Goal: Task Accomplishment & Management: Complete application form

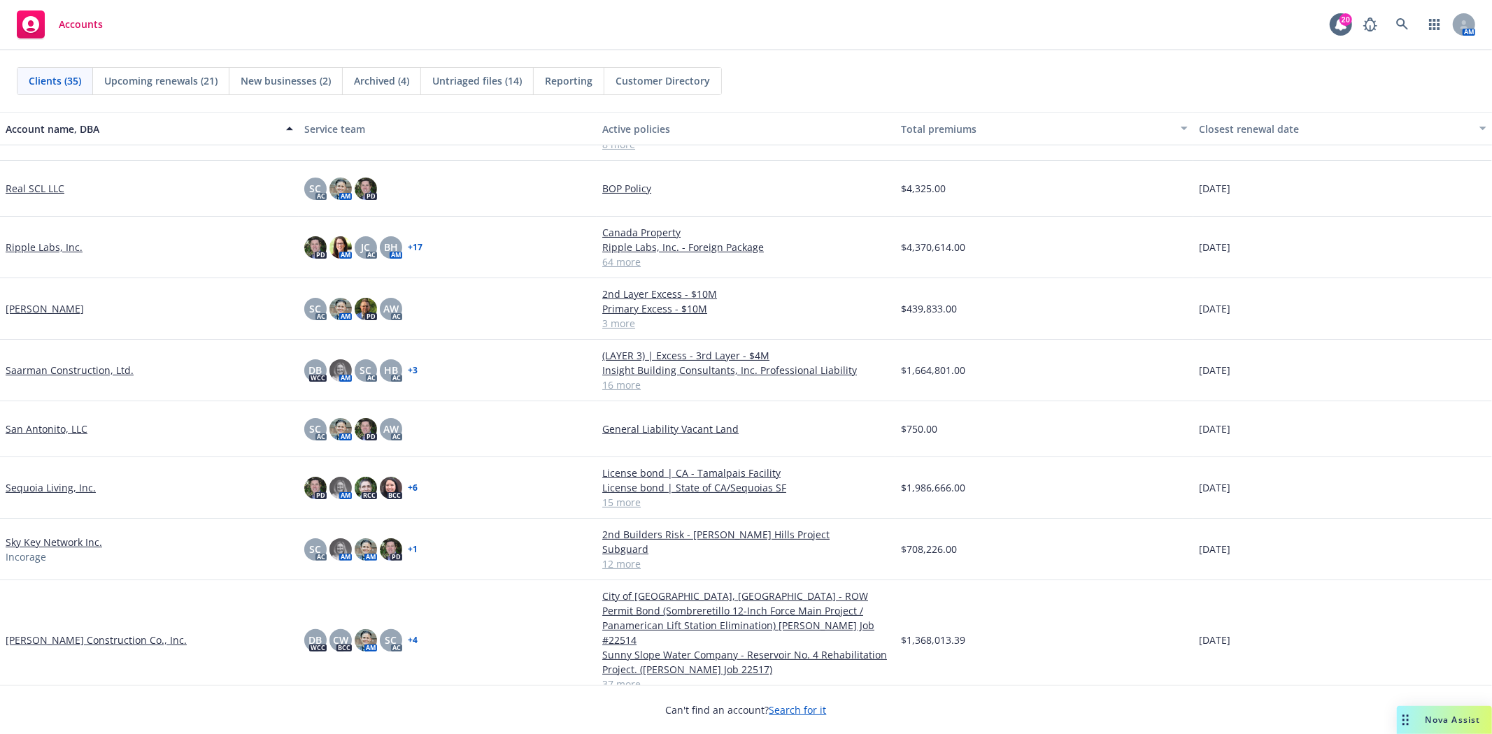
scroll to position [1088, 0]
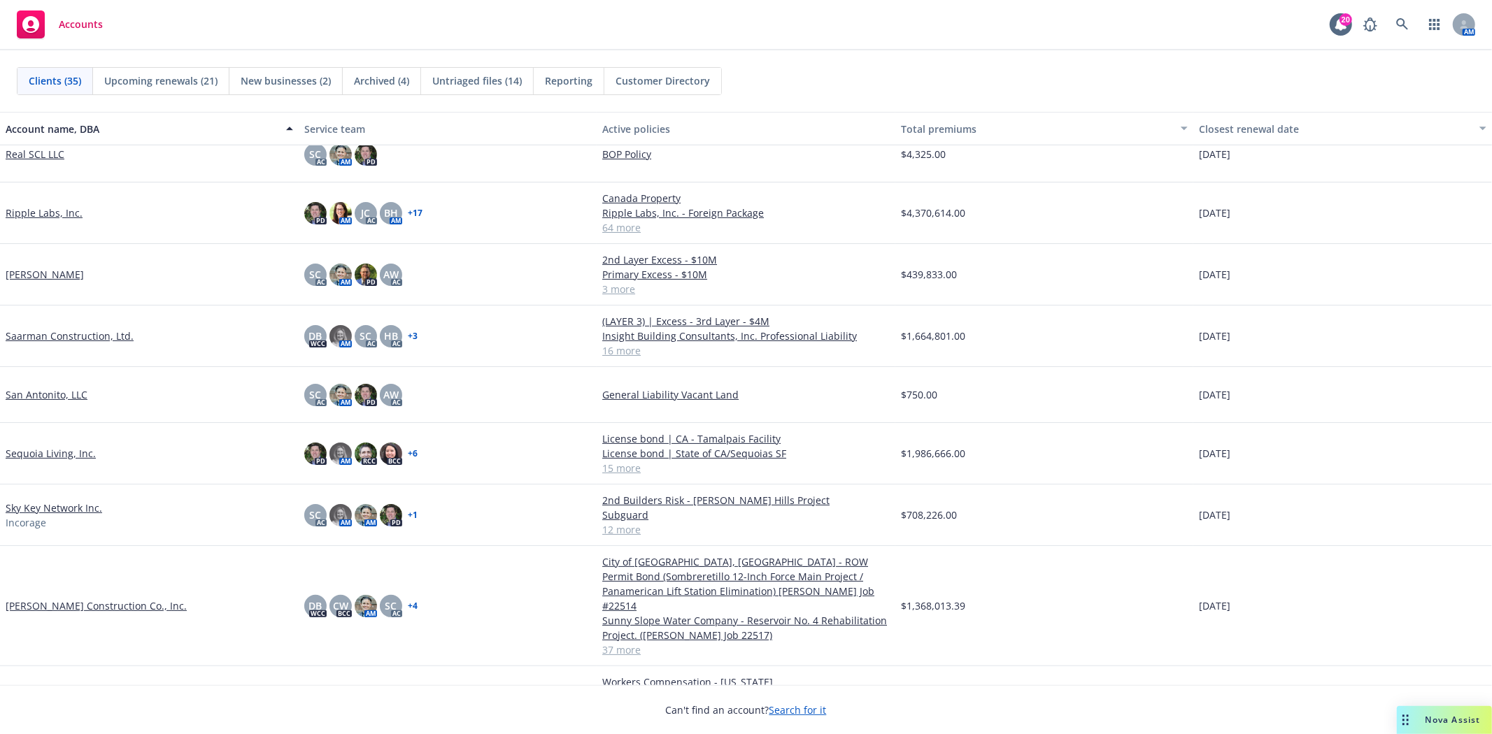
click at [101, 599] on link "[PERSON_NAME] Construction Co., Inc." at bounding box center [96, 606] width 181 height 15
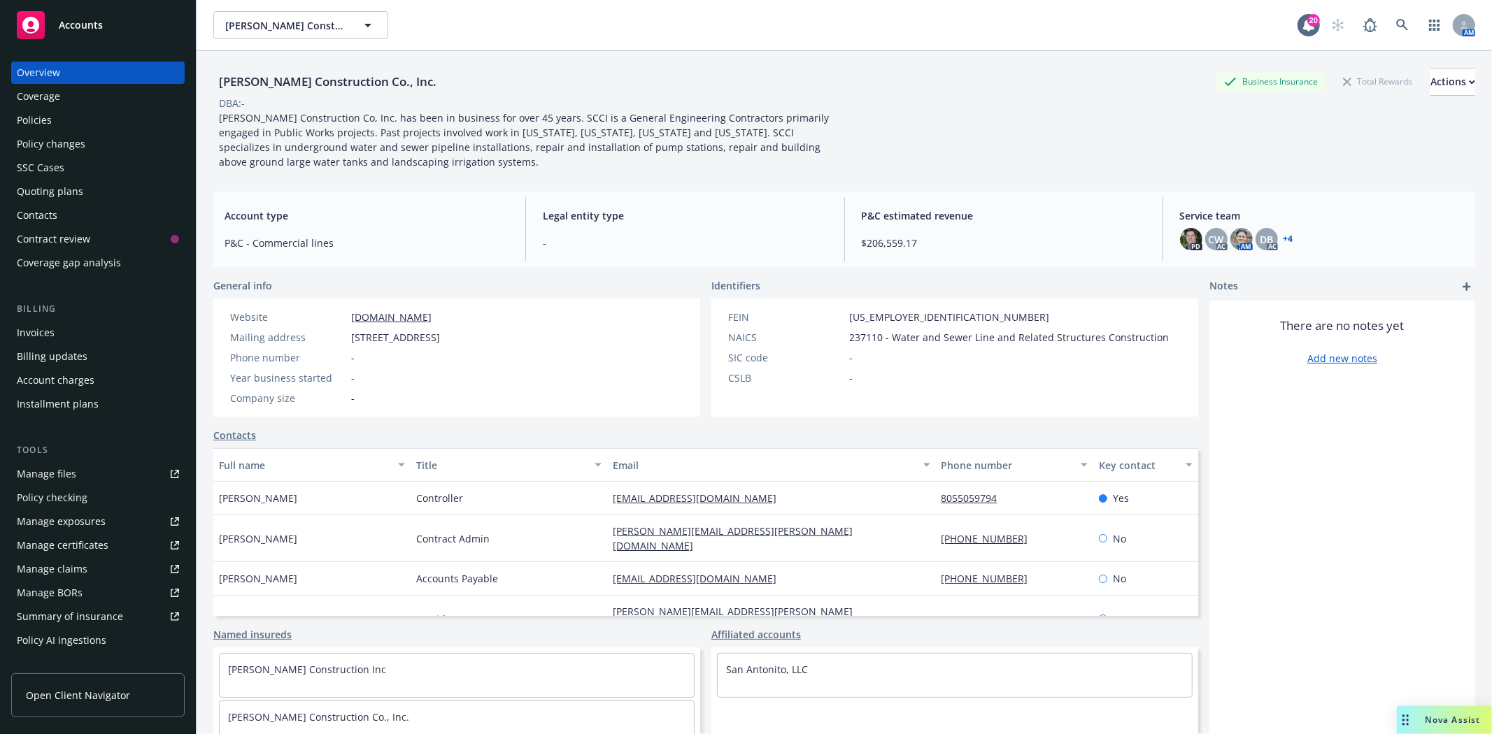
click at [72, 115] on div "Policies" at bounding box center [98, 120] width 162 height 22
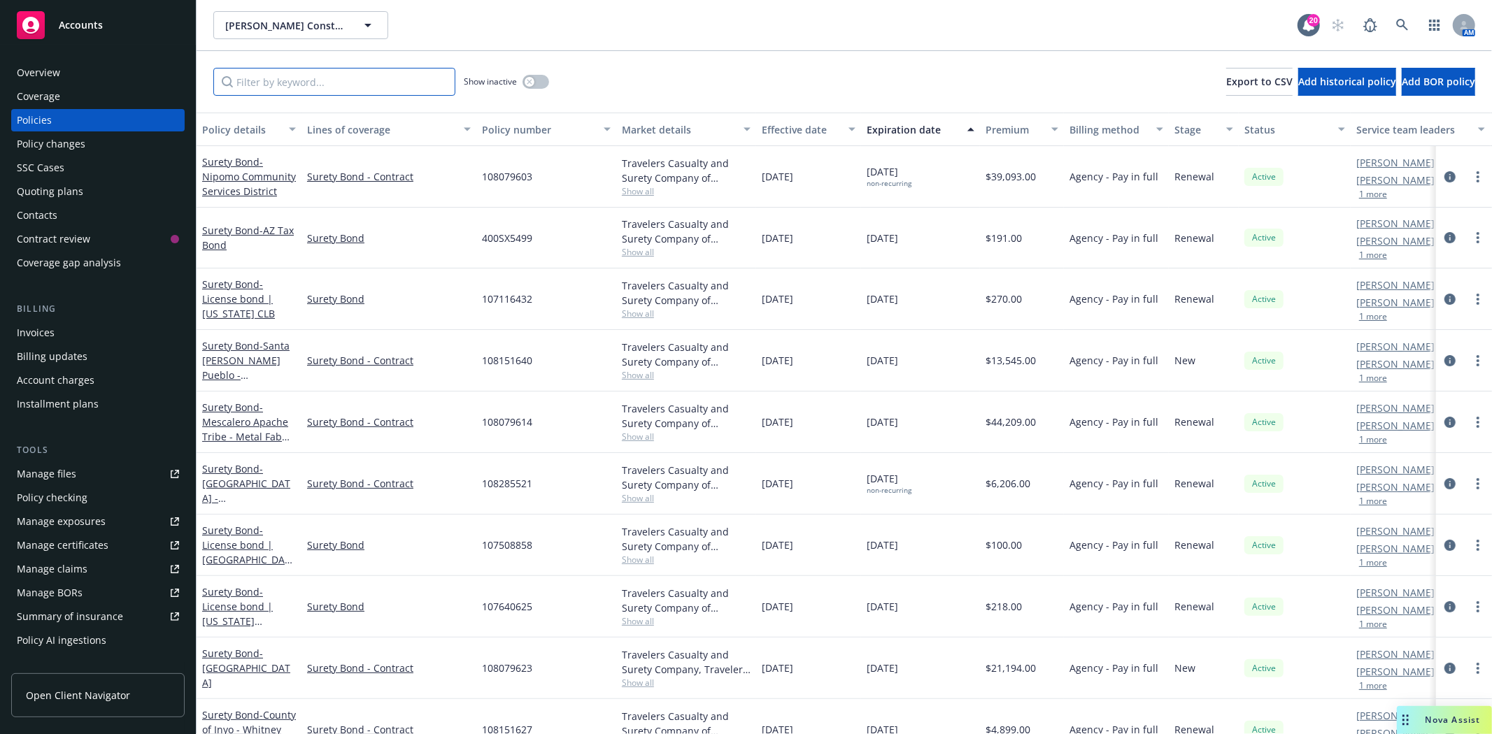
click at [329, 80] on input "Filter by keyword..." at bounding box center [334, 82] width 242 height 28
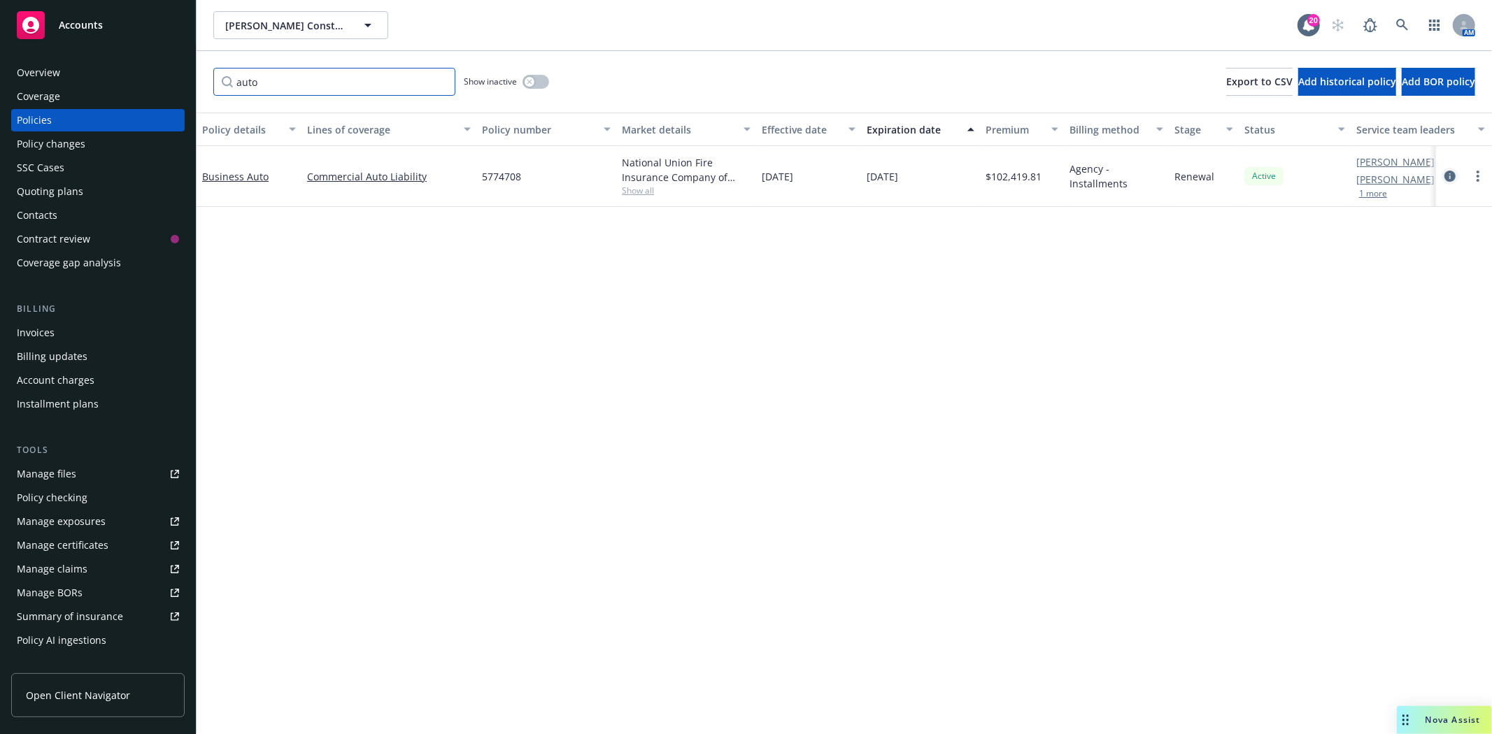
type input "auto"
click at [1451, 176] on icon "circleInformation" at bounding box center [1449, 176] width 11 height 11
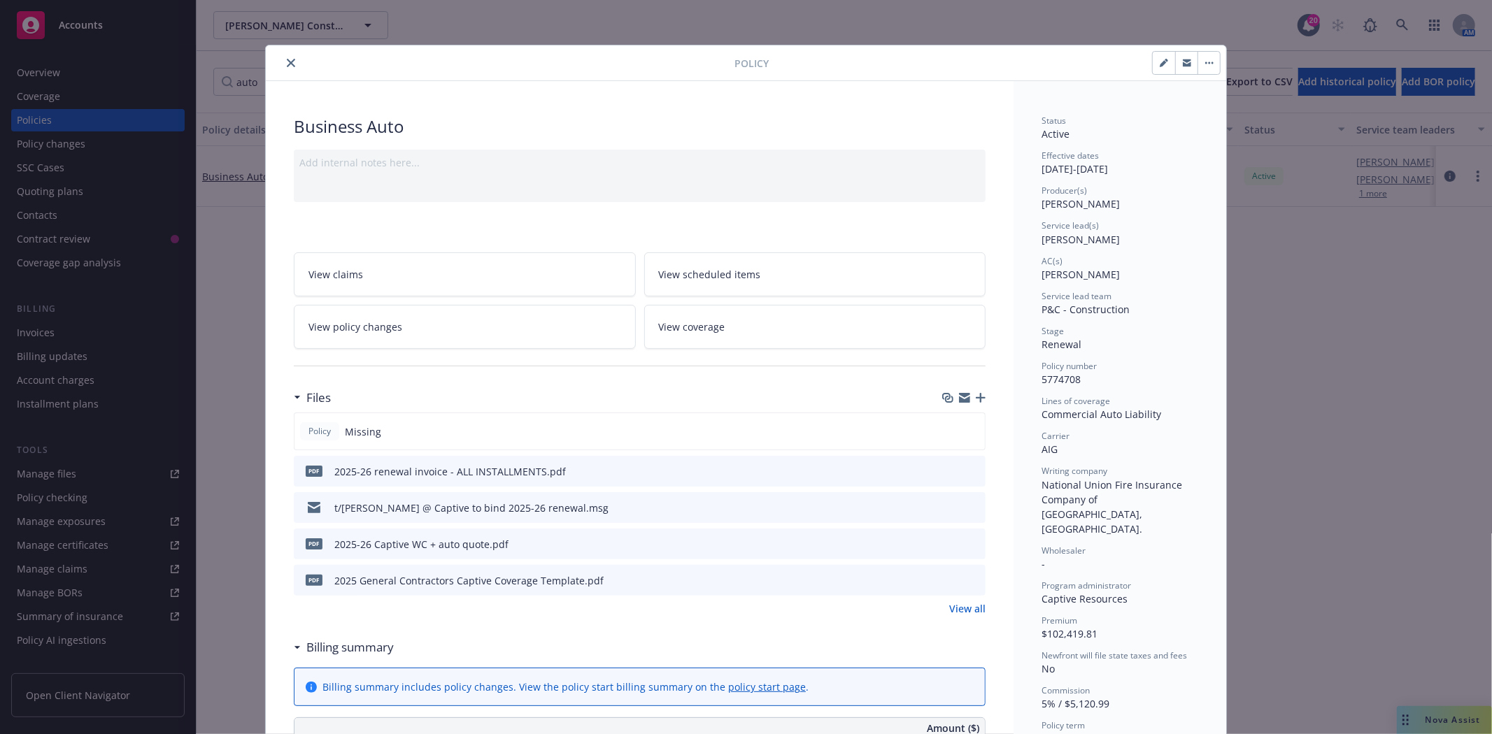
click at [1050, 369] on span "Policy number" at bounding box center [1069, 366] width 55 height 12
click at [1051, 376] on span "5774708" at bounding box center [1061, 379] width 39 height 13
copy span "5774708"
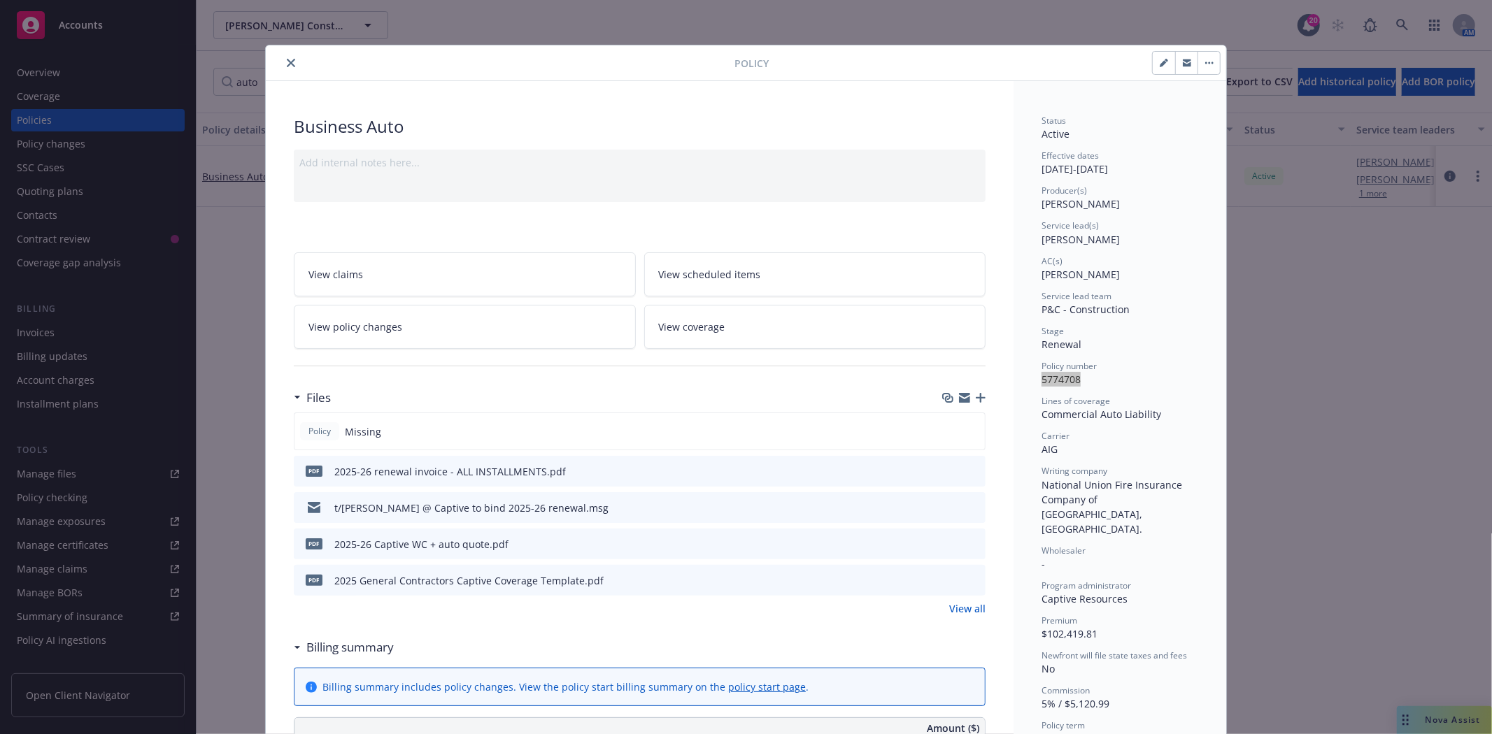
click at [976, 394] on icon "button" at bounding box center [981, 398] width 10 height 10
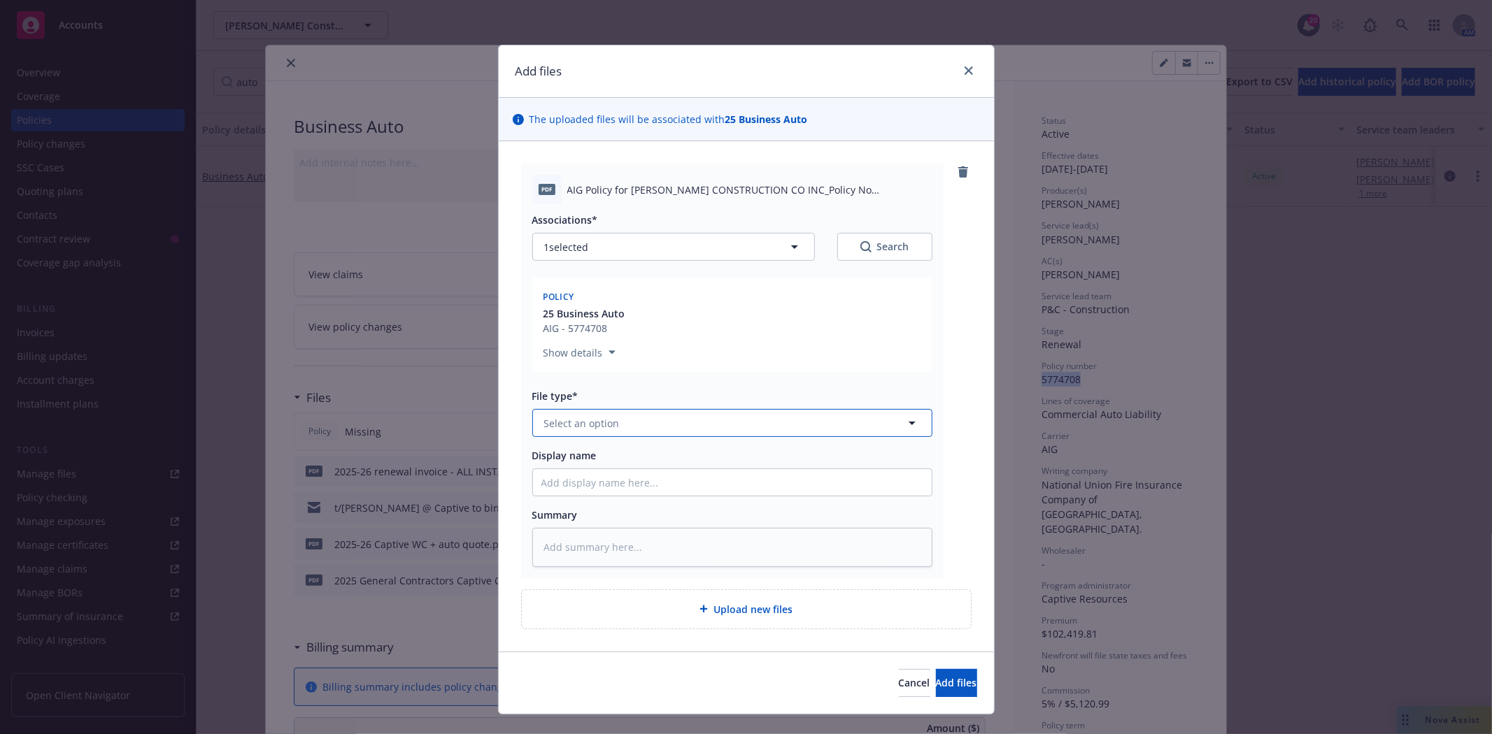
click at [637, 422] on button "Select an option" at bounding box center [732, 423] width 400 height 28
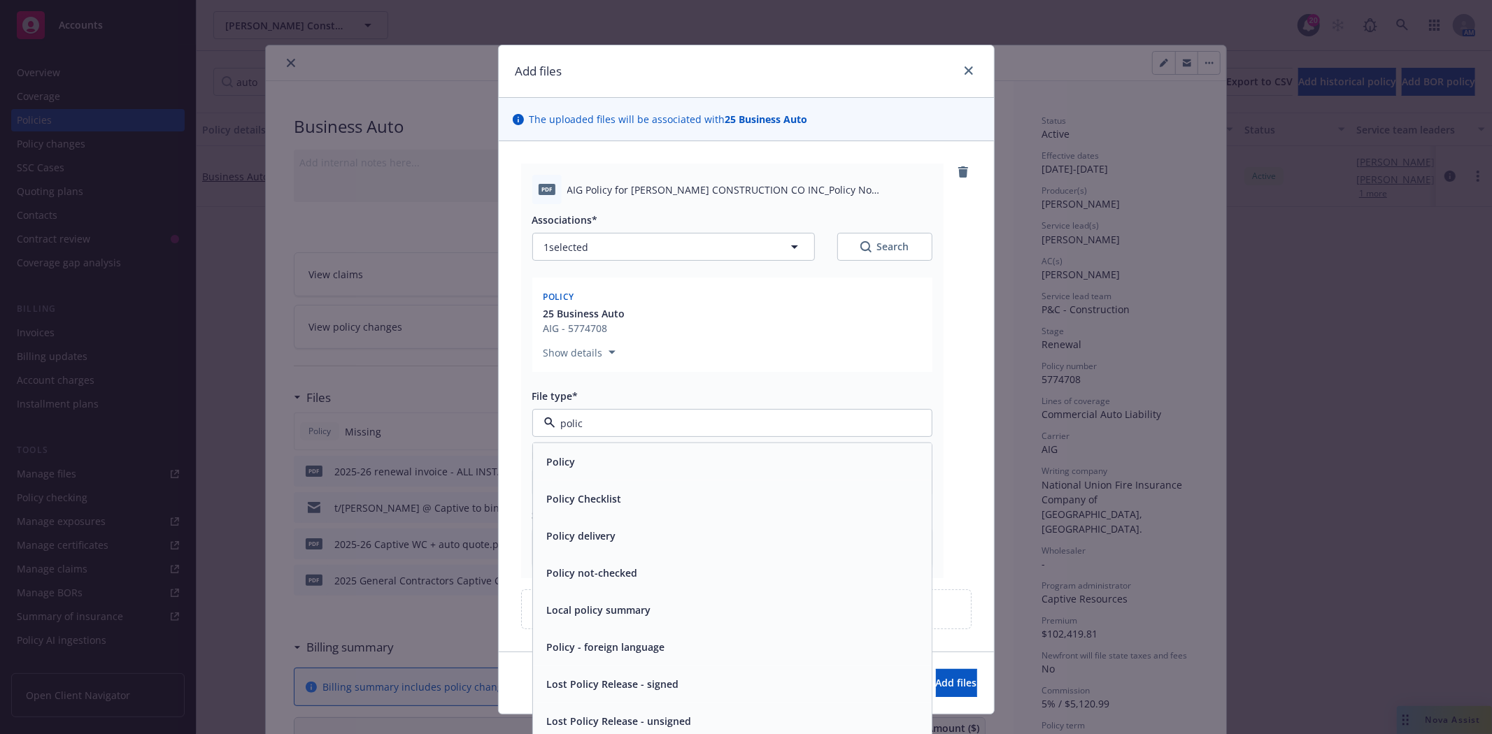
type input "policy"
click at [575, 460] on div "Policy" at bounding box center [732, 462] width 382 height 20
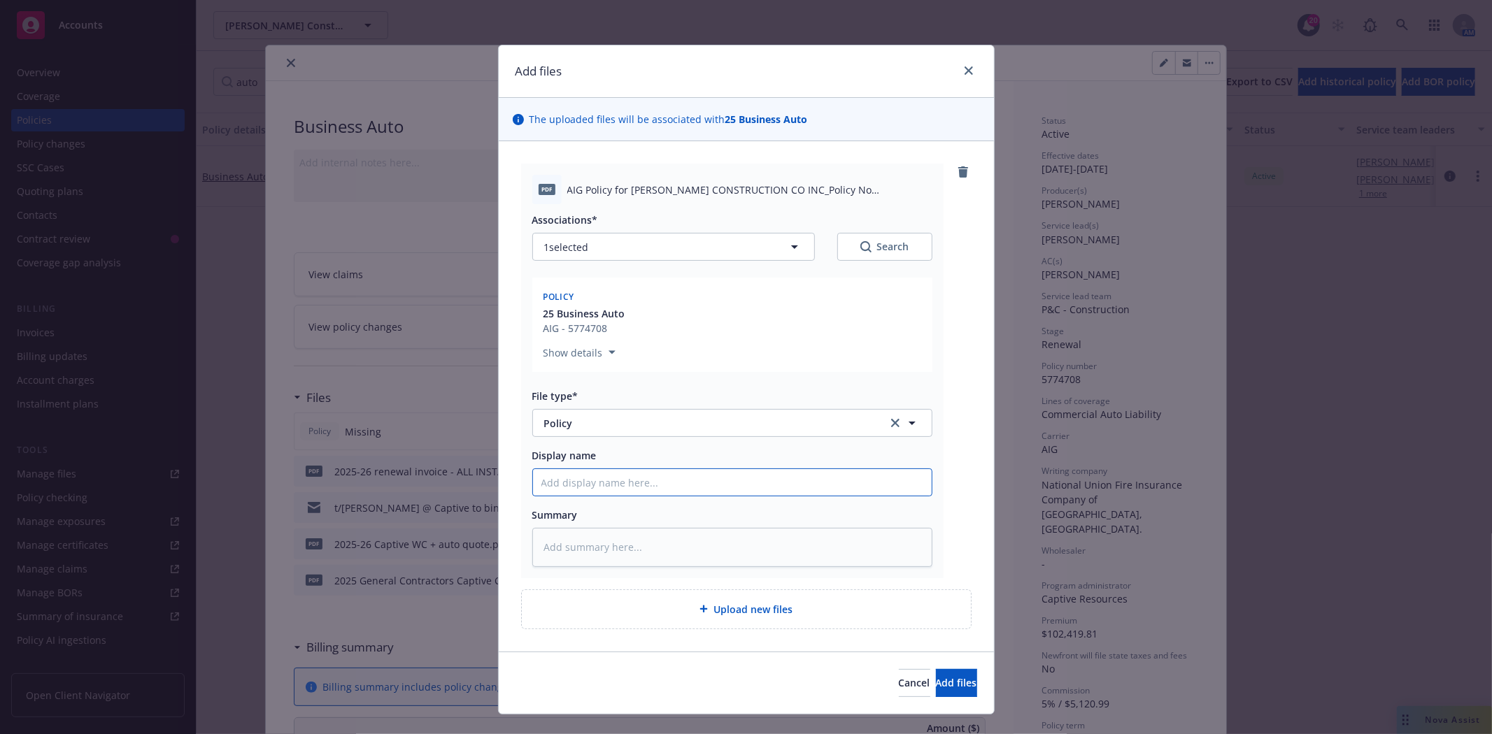
click at [575, 488] on input "Display name" at bounding box center [732, 482] width 399 height 27
type textarea "x"
type input "2"
type textarea "x"
type input "20"
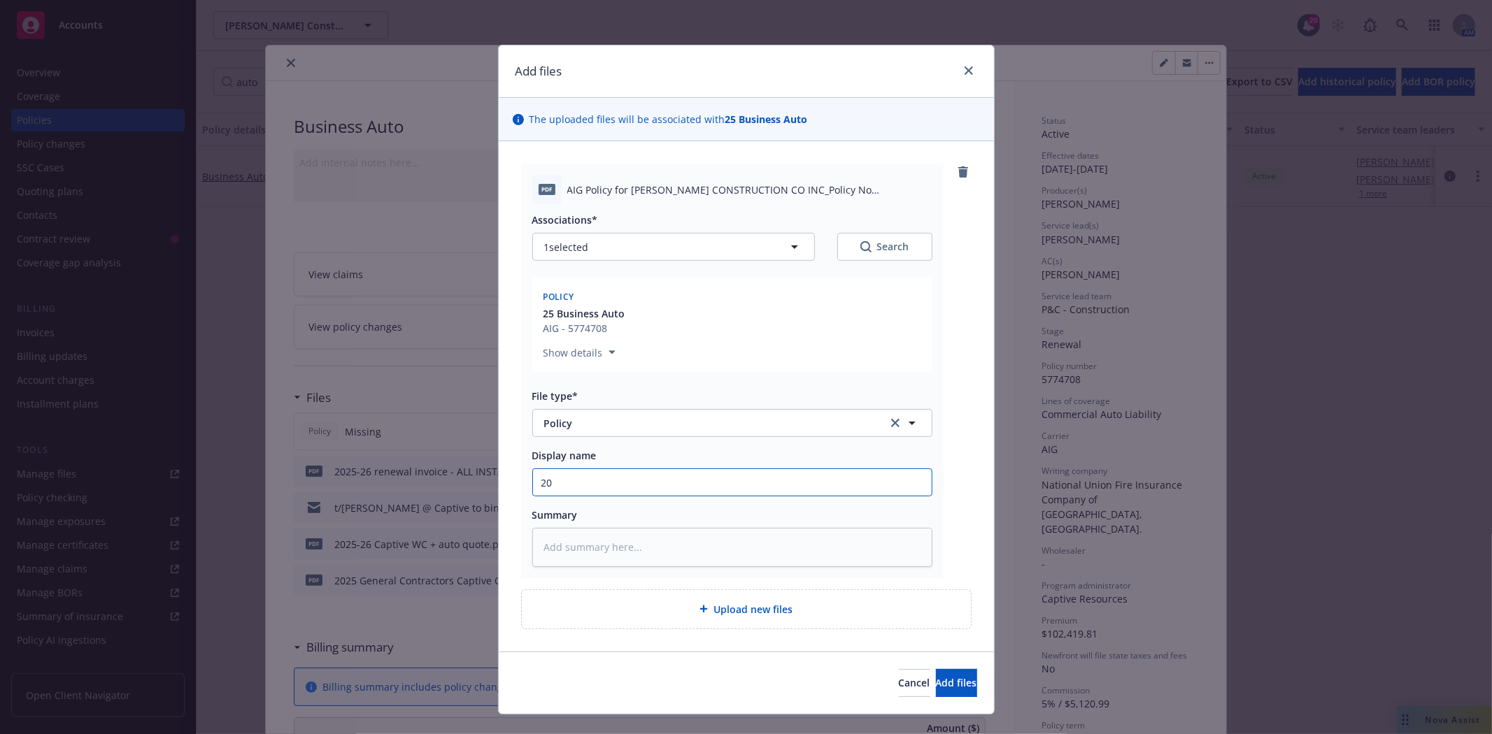
type textarea "x"
type input "202"
type textarea "x"
type input "2025"
type textarea "x"
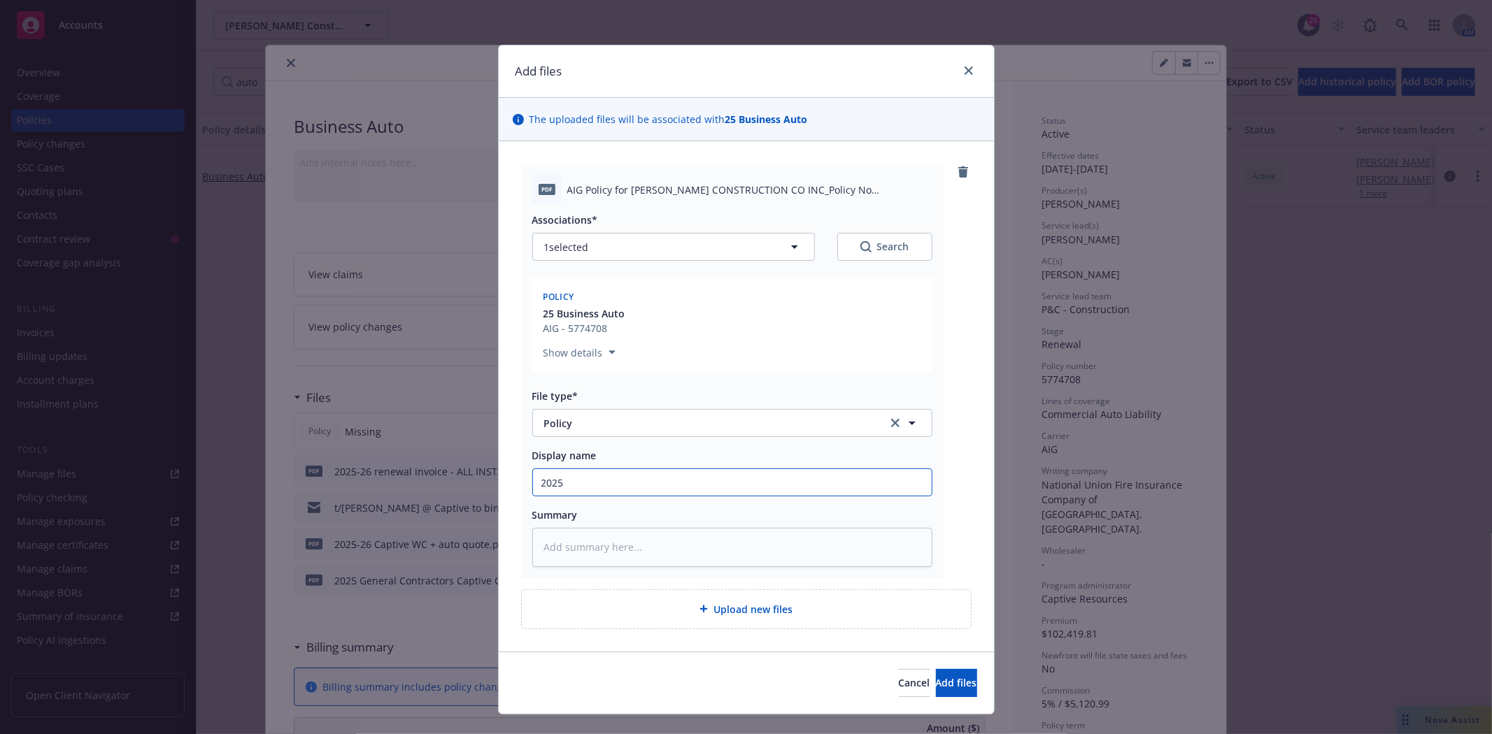
type input "2025-"
type textarea "x"
type input "2025-2"
type textarea "x"
type input "2025-26"
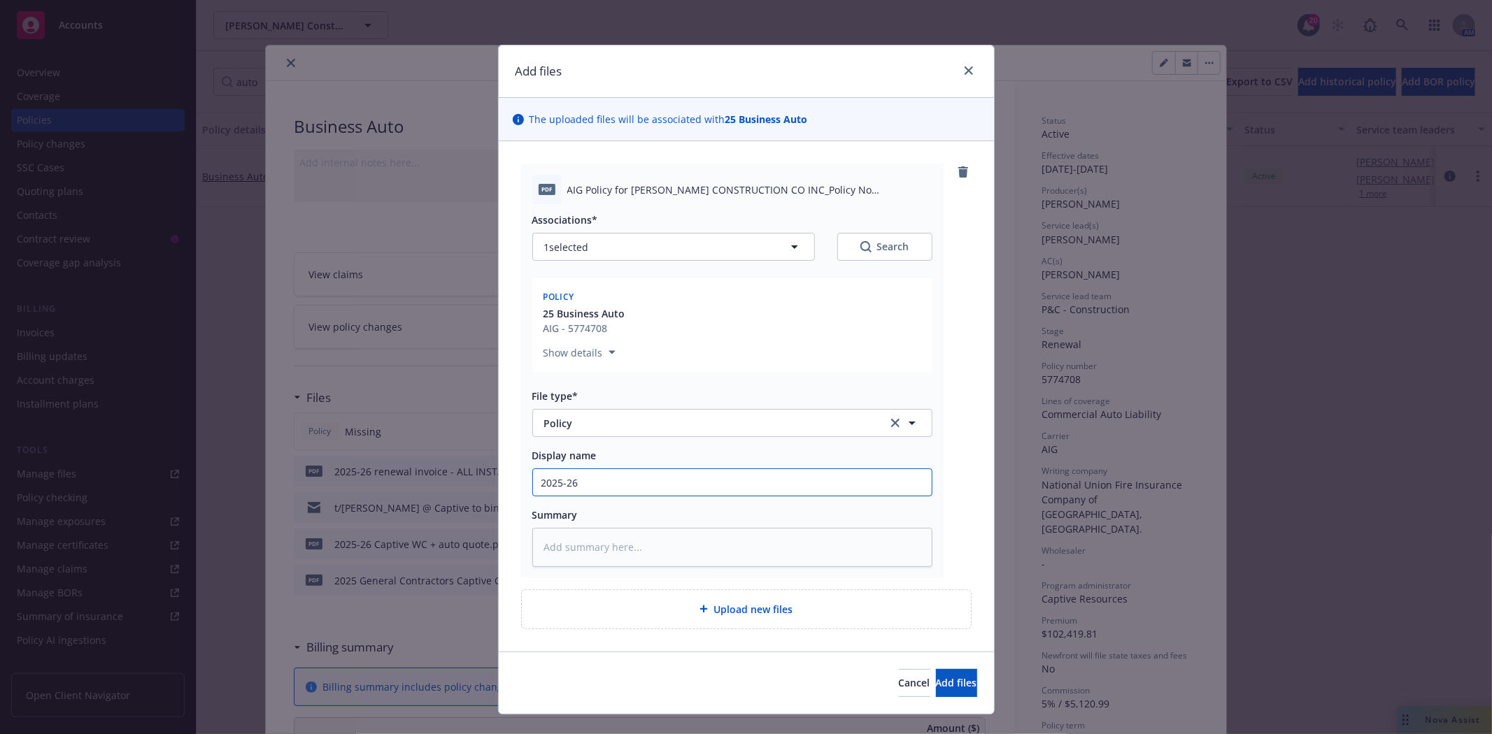
type textarea "x"
type input "2025-26"
type textarea "x"
type input "2025-26 A"
type textarea "x"
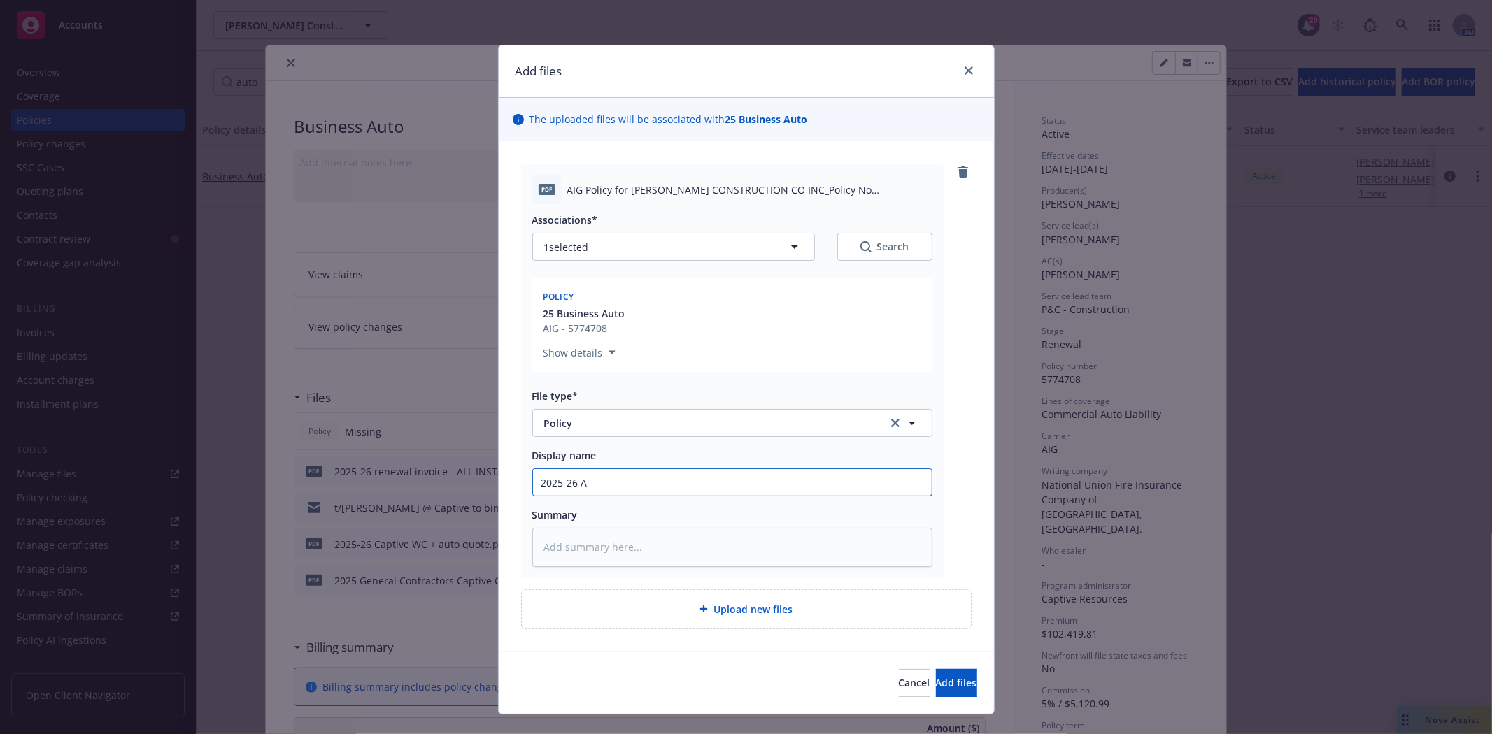
type input "2025-26 Au"
type textarea "x"
type input "2025-26 Aut"
type textarea "x"
type input "2025-26 Auto"
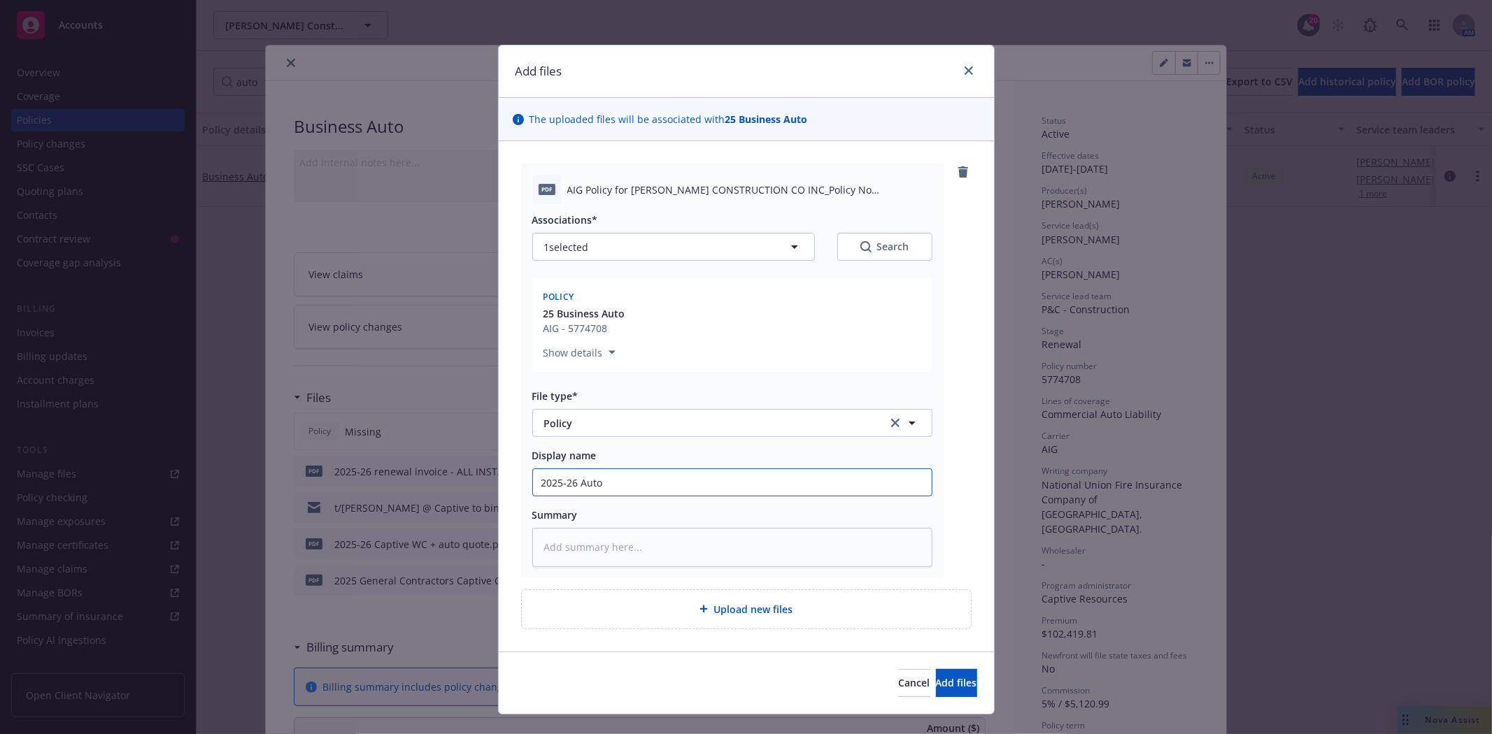
type textarea "x"
type input "2025-26 Auto"
type textarea "x"
type input "2025-26 Auto P"
type textarea "x"
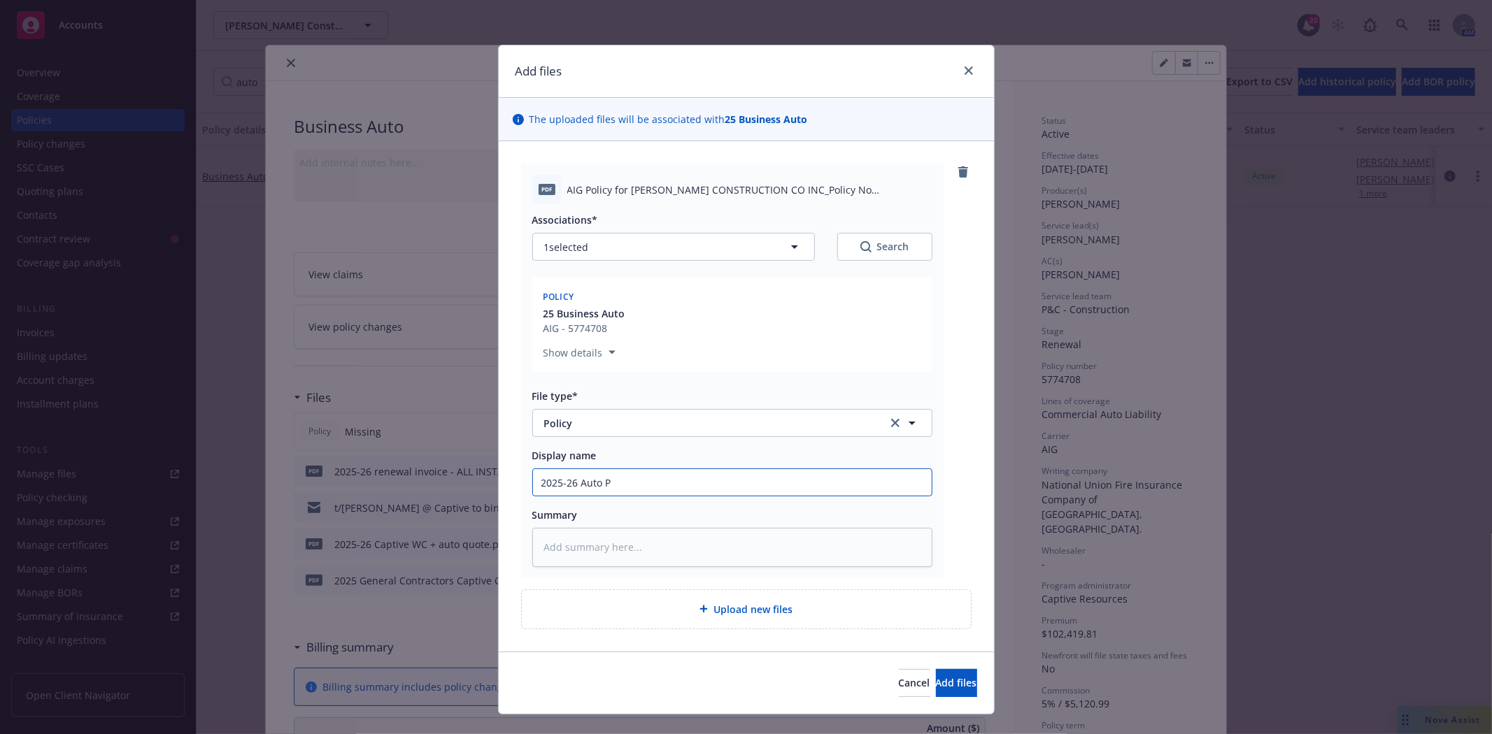
type input "2025-26 Auto Po"
type textarea "x"
type input "2025-26 Auto Pol"
type textarea "x"
type input "2025-26 Auto Poli"
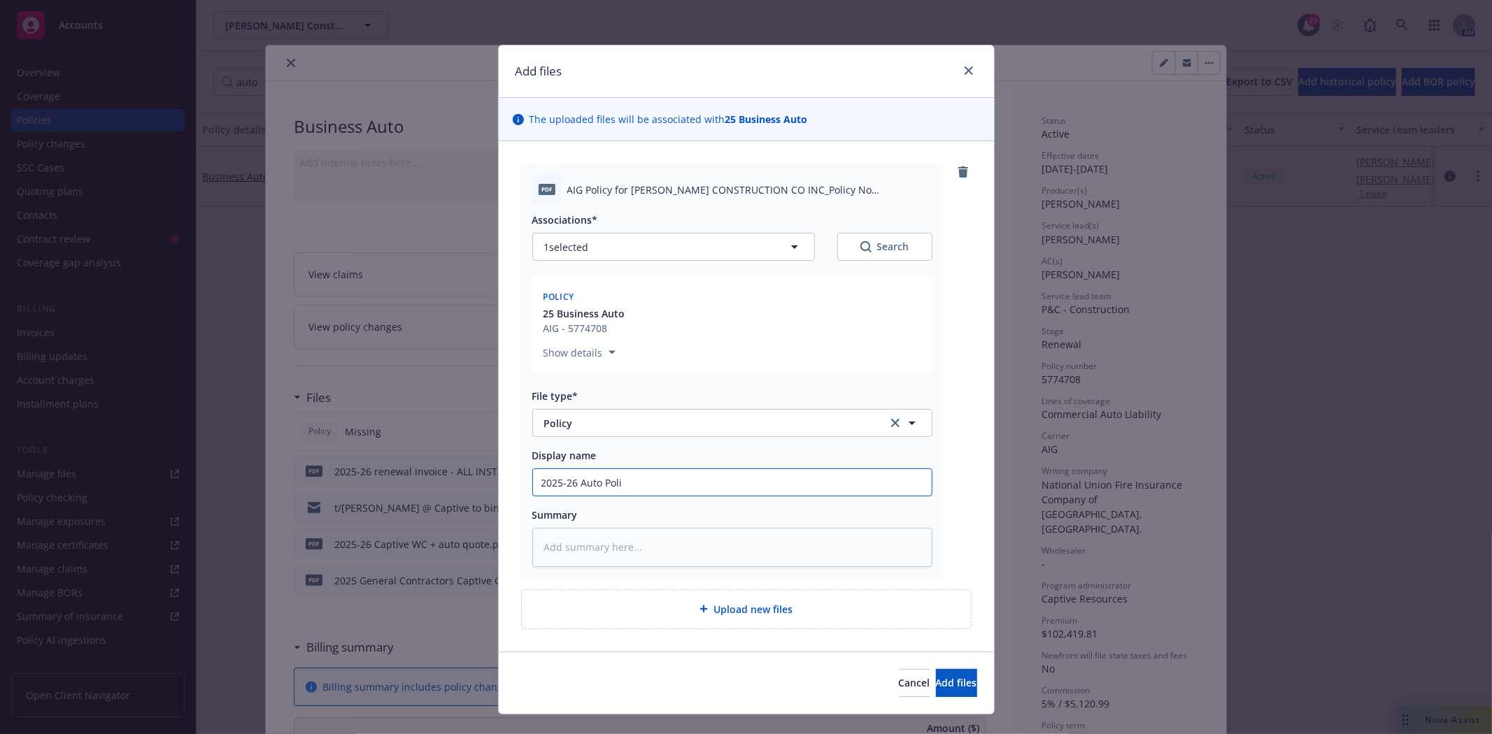
type textarea "x"
type input "2025-26 Auto Polit"
type textarea "x"
type input "2025-26 Auto Polity"
type textarea "x"
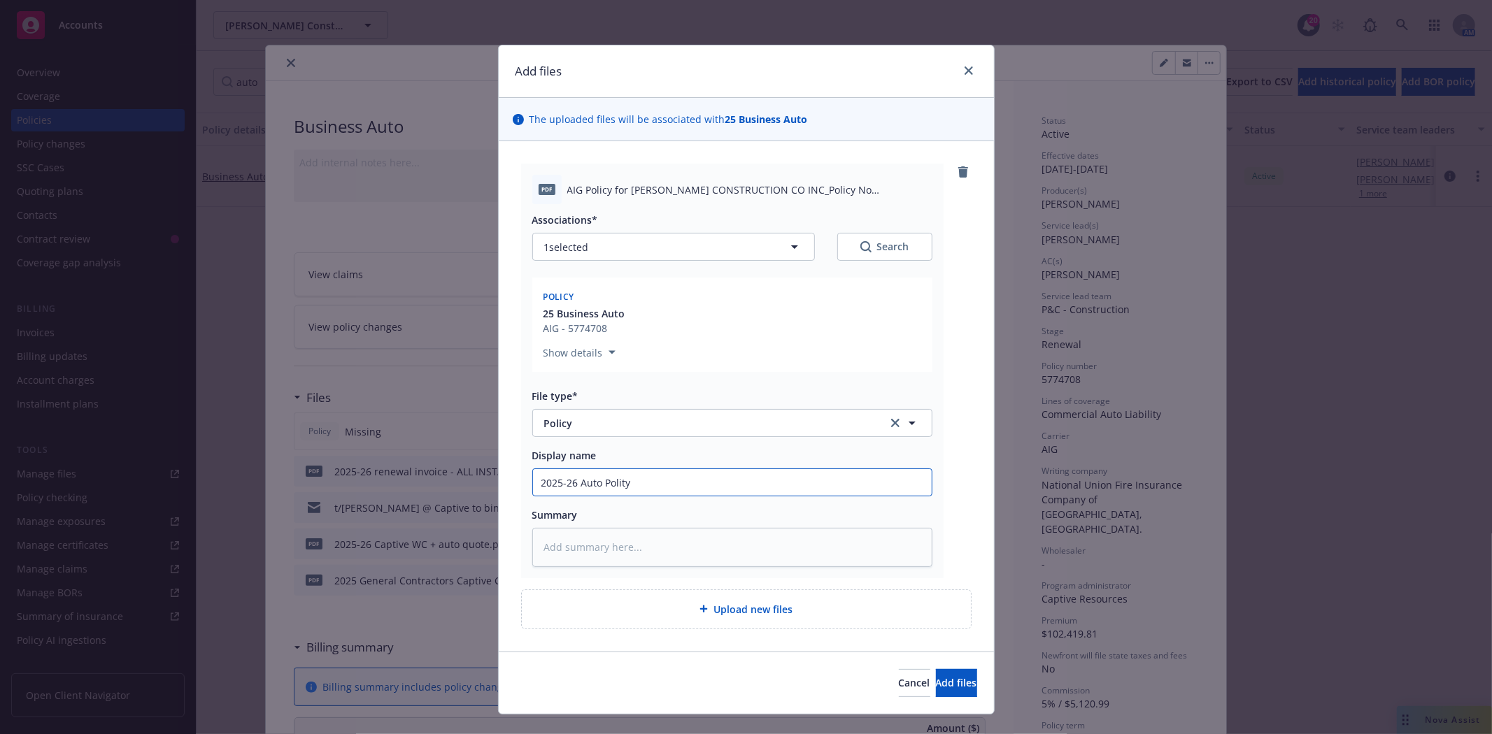
type input "2025-26 Auto Polit"
type textarea "x"
type input "2025-26 Auto Poli"
type textarea "x"
type input "2025-26 Auto Policu"
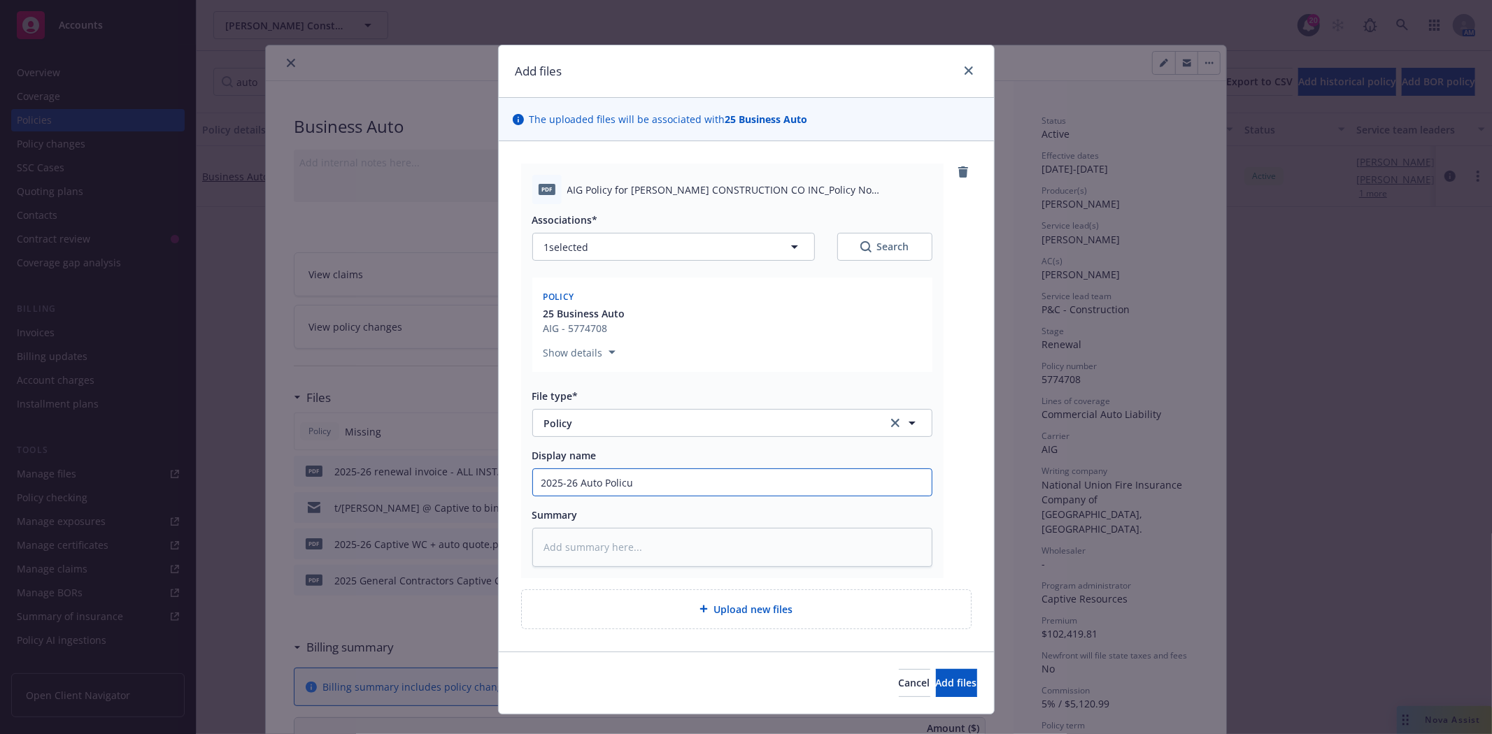
type textarea "x"
type input "2025-26 Auto Polic"
type textarea "x"
type input "2025-26 Auto Policy"
click at [936, 669] on button "Add files" at bounding box center [956, 683] width 41 height 28
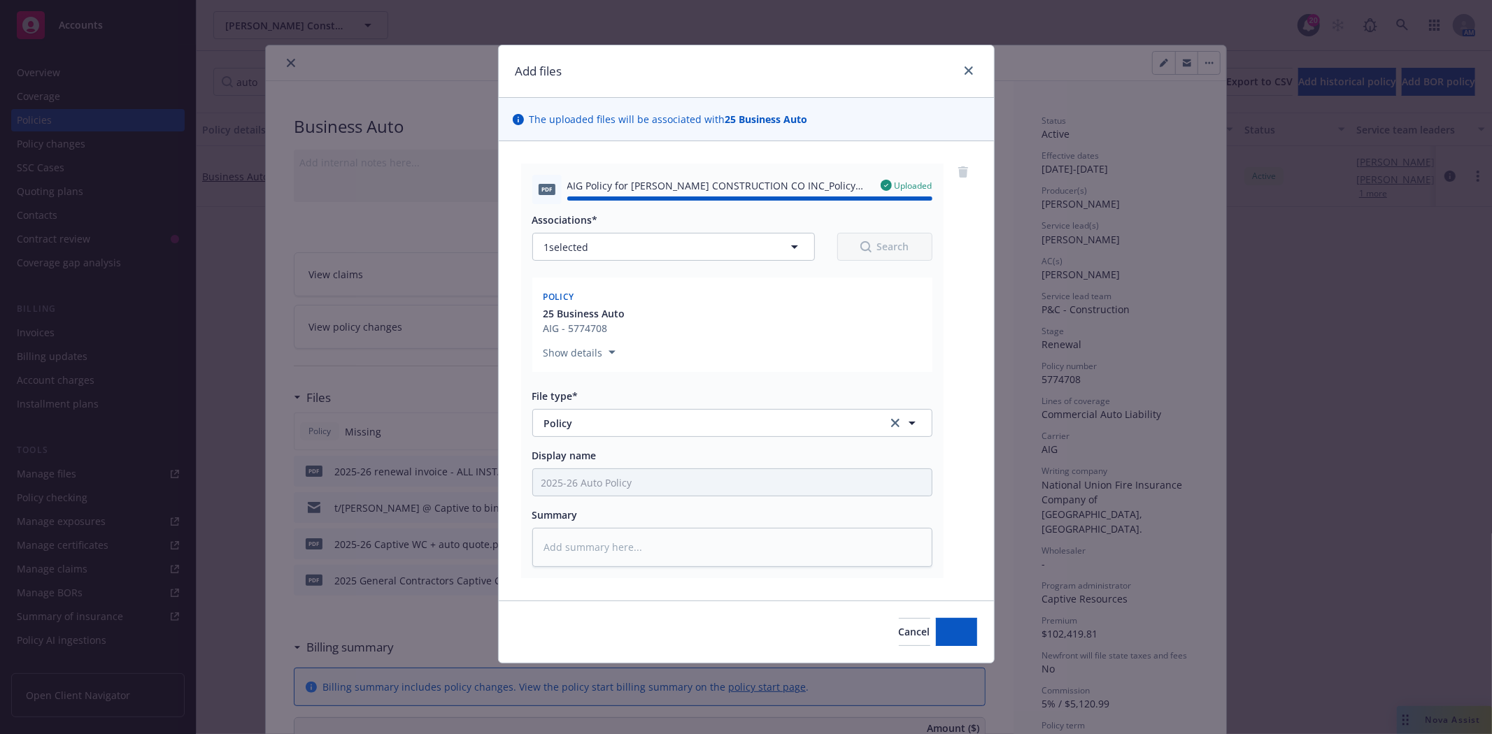
type textarea "x"
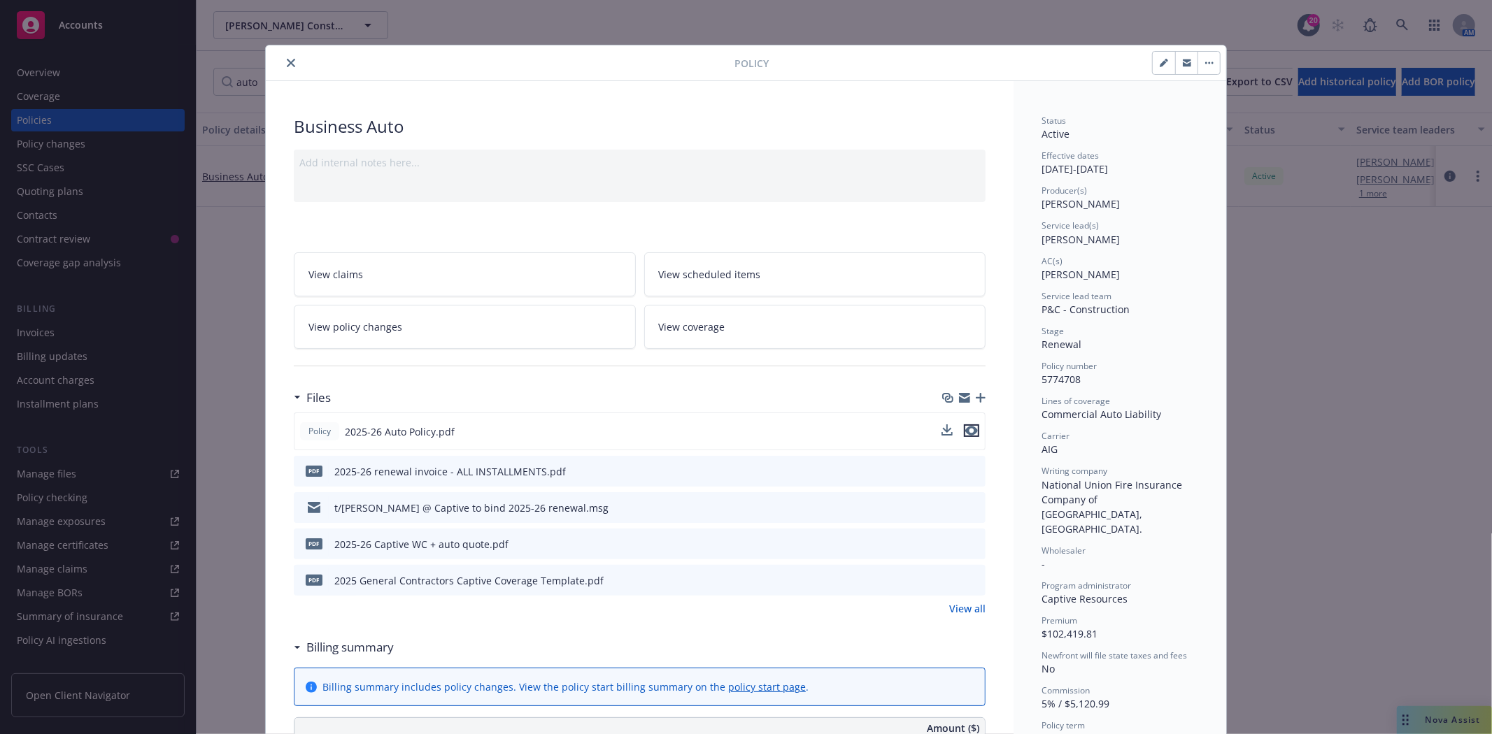
click at [965, 429] on icon "preview file" at bounding box center [971, 431] width 13 height 10
